Goal: Transaction & Acquisition: Purchase product/service

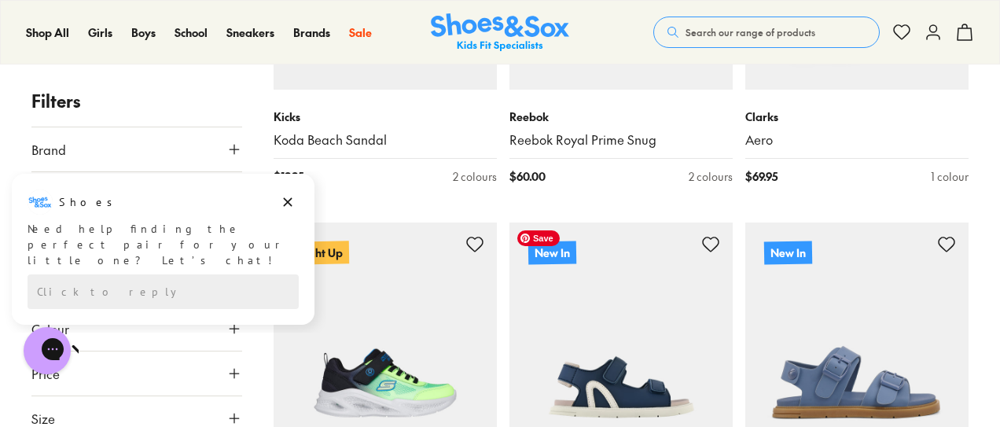
scroll to position [2279, 0]
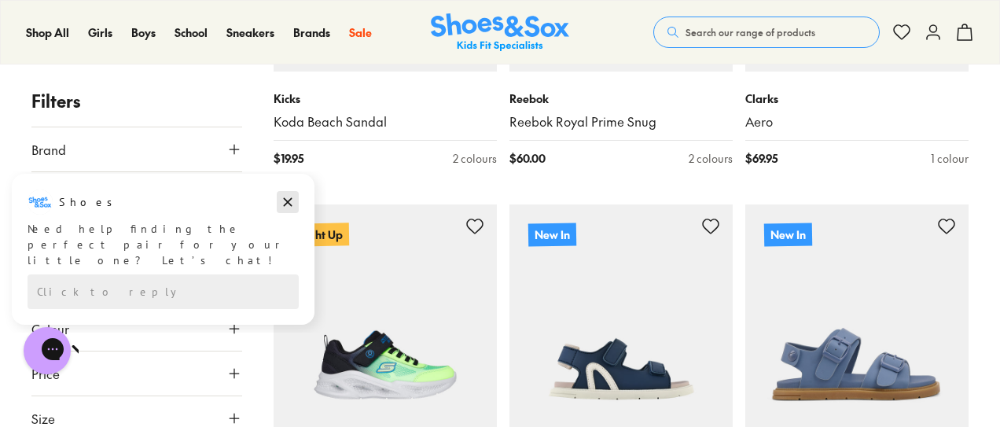
click at [284, 203] on icon "Dismiss campaign" at bounding box center [288, 202] width 16 height 19
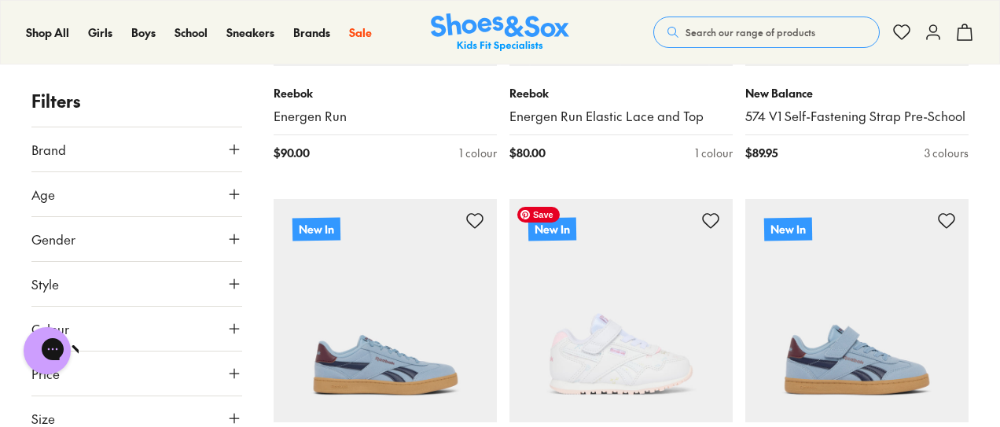
scroll to position [3458, 0]
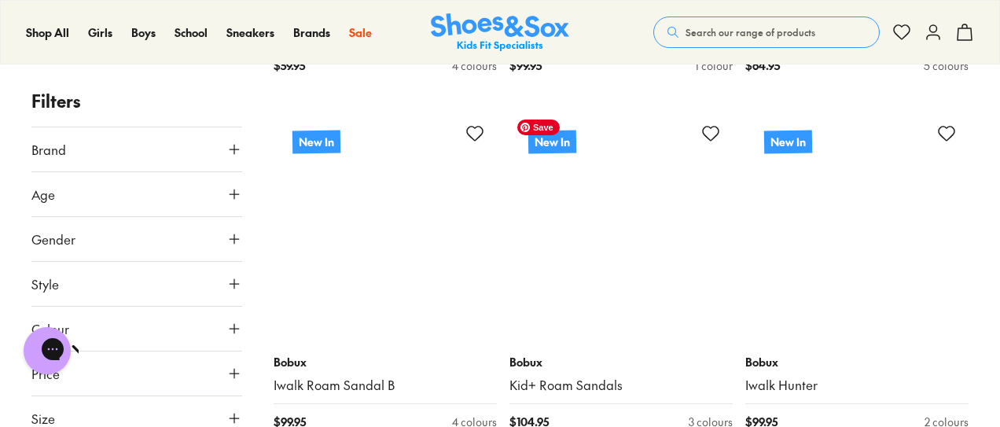
scroll to position [6365, 0]
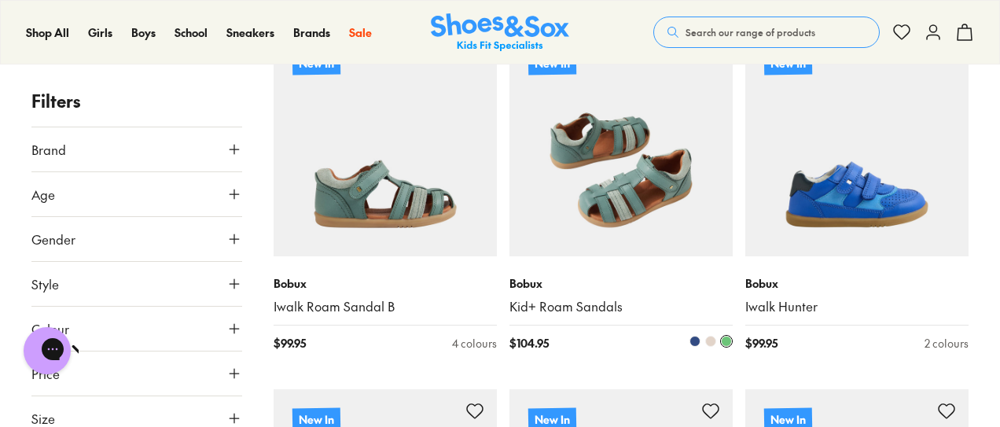
click at [691, 339] on span at bounding box center [694, 341] width 11 height 11
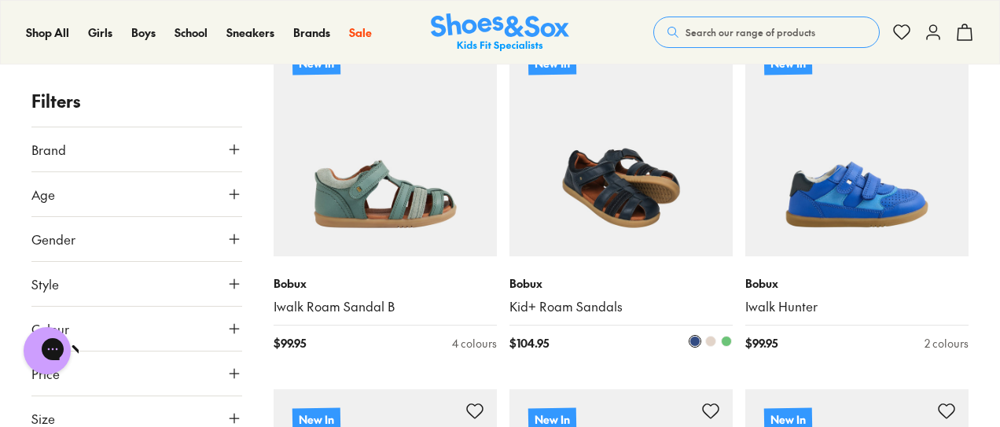
click at [707, 340] on span at bounding box center [710, 341] width 11 height 11
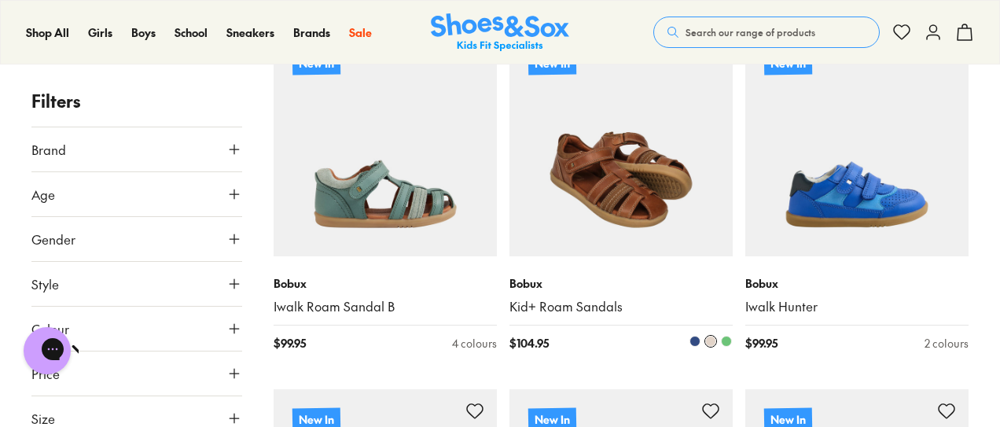
click at [723, 339] on span at bounding box center [726, 341] width 11 height 11
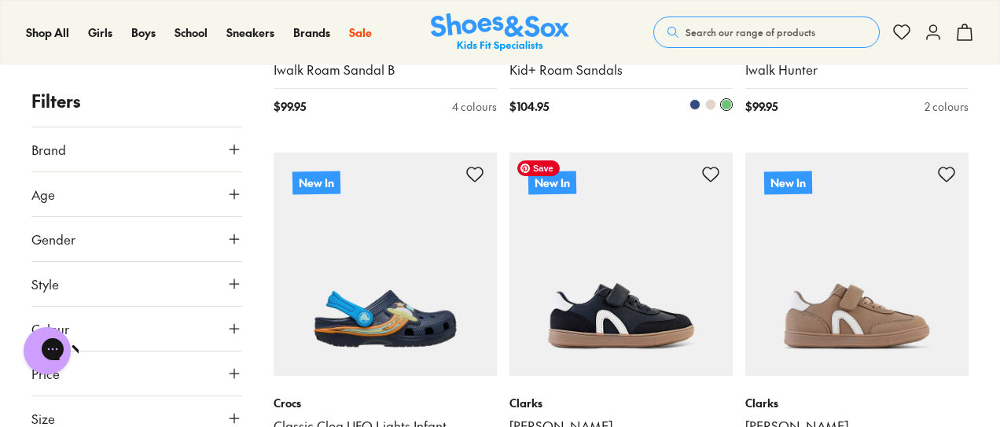
scroll to position [6679, 0]
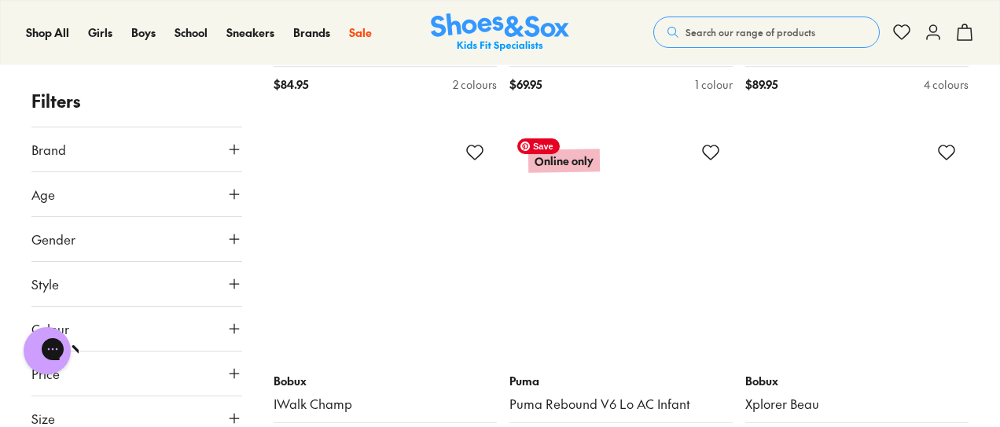
scroll to position [9194, 0]
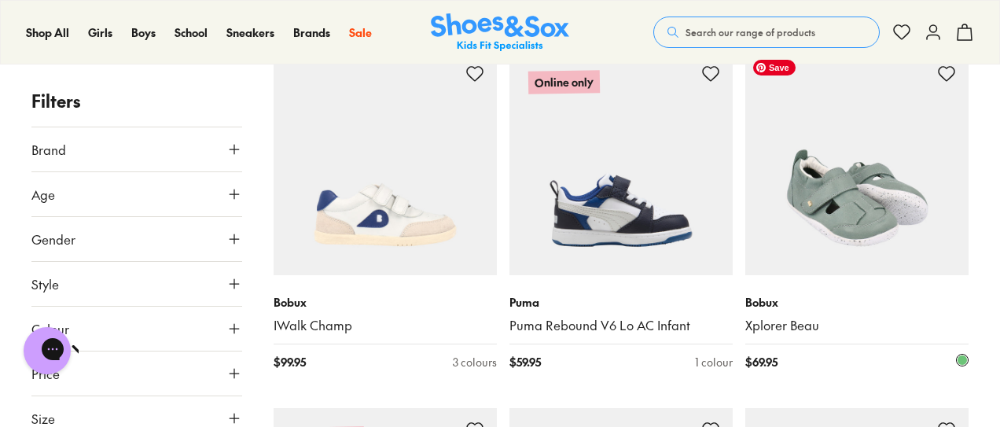
click at [852, 218] on img at bounding box center [856, 163] width 223 height 223
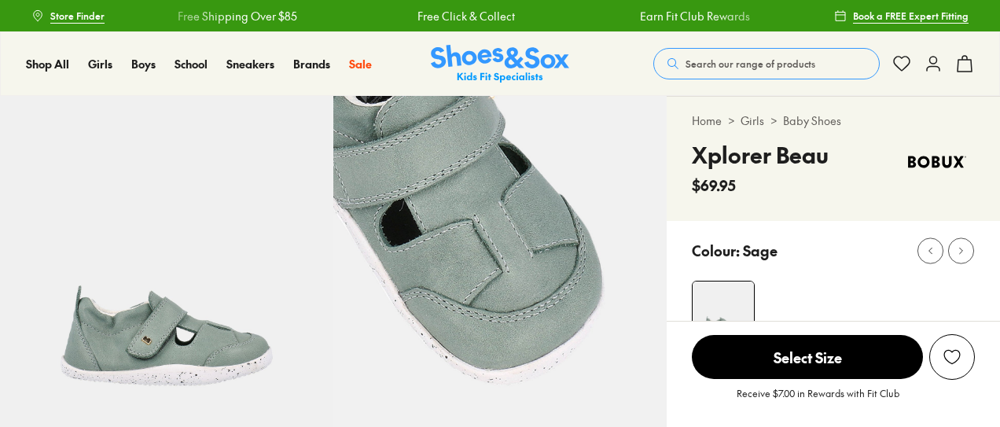
select select "*"
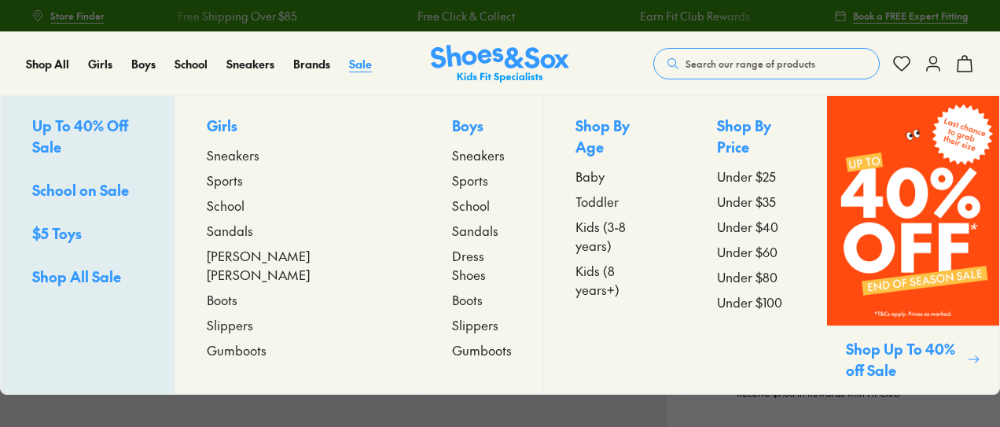
click at [362, 61] on span "Sale" at bounding box center [360, 64] width 23 height 16
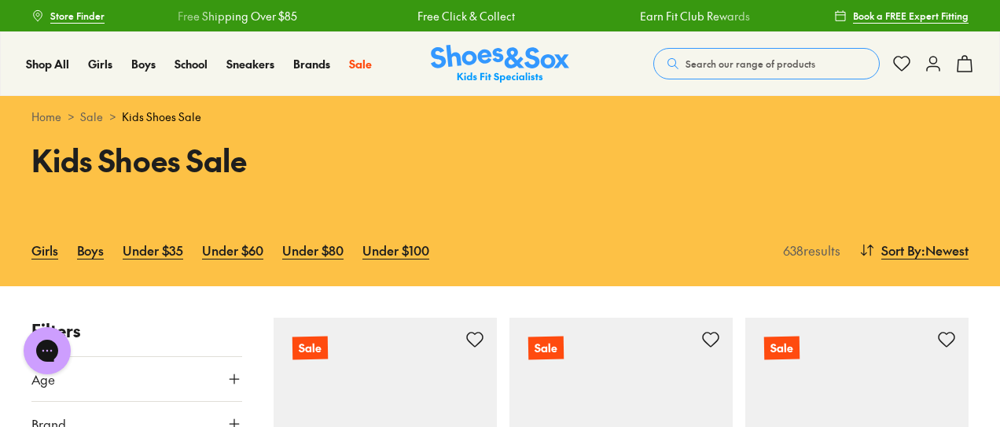
scroll to position [157, 0]
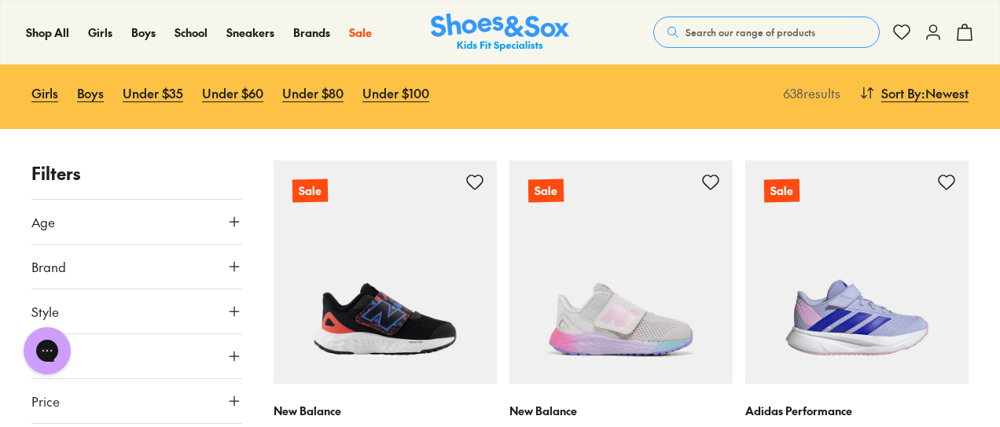
click at [232, 262] on icon at bounding box center [234, 267] width 16 height 16
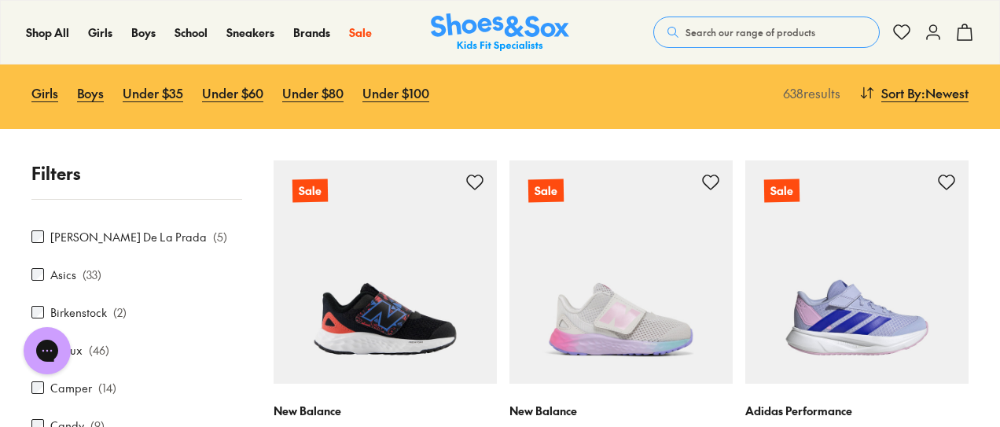
scroll to position [79, 0]
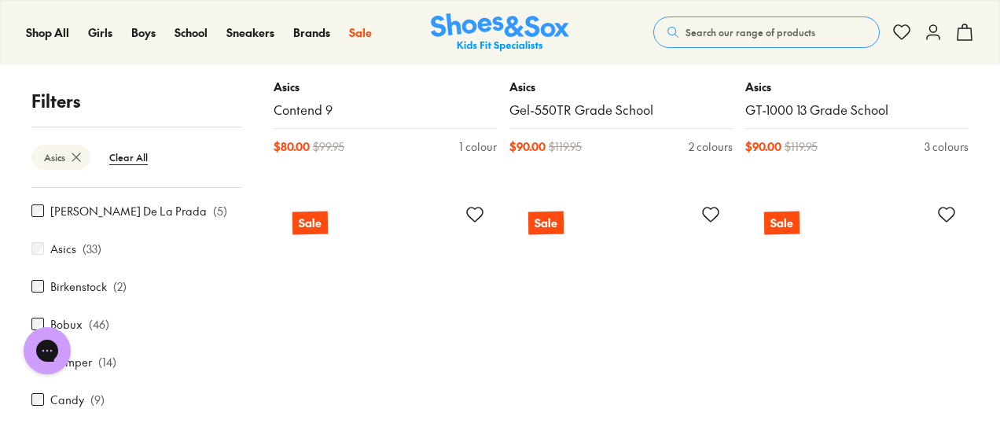
scroll to position [3429, 0]
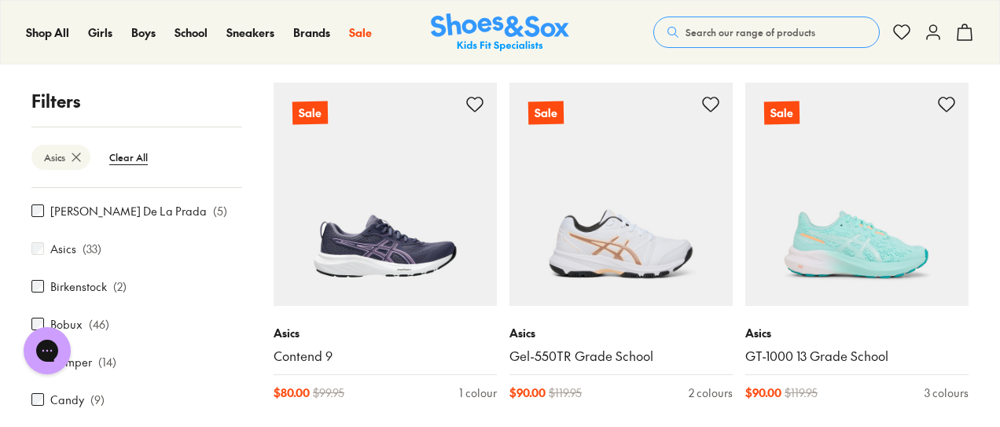
scroll to position [3036, 0]
